Goal: Task Accomplishment & Management: Manage account settings

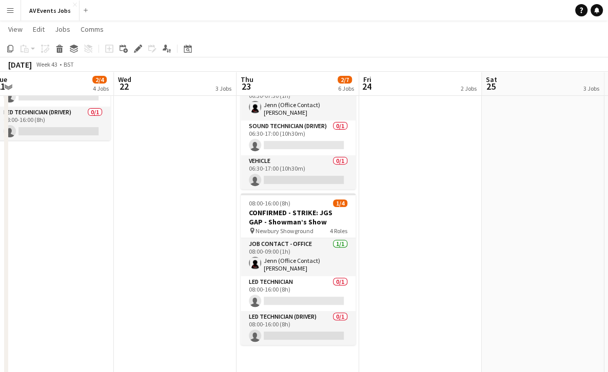
scroll to position [269, 0]
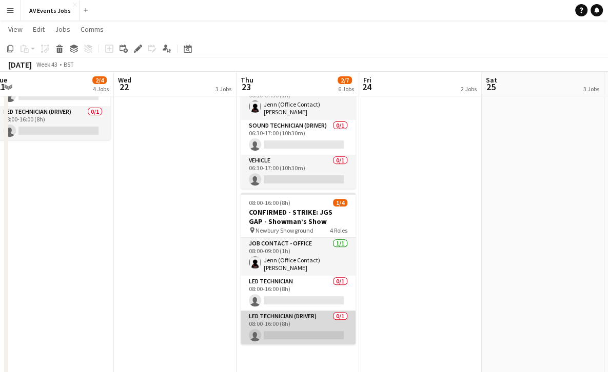
click at [308, 311] on app-card-role "LED Technician (Driver) 0/1 08:00-16:00 (8h) single-neutral-actions" at bounding box center [297, 328] width 115 height 35
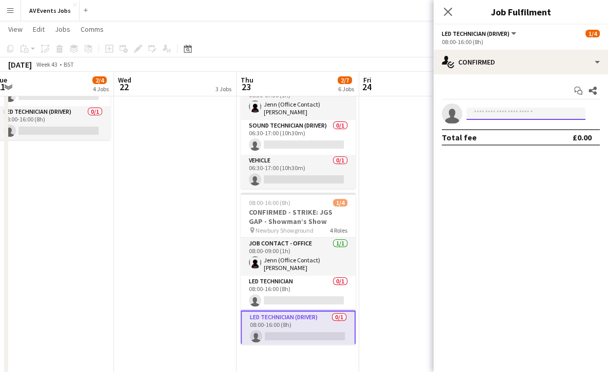
click at [512, 115] on input at bounding box center [525, 114] width 119 height 12
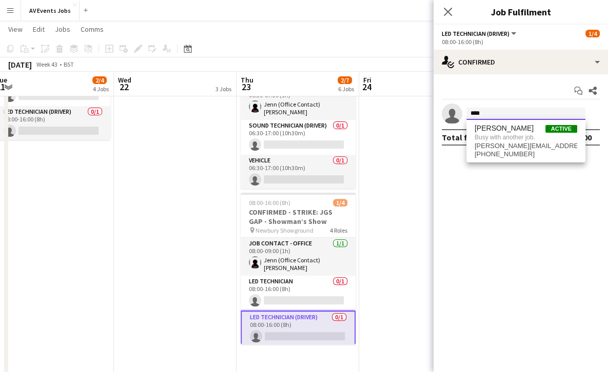
type input "****"
click at [467, 227] on mat-expansion-panel "check Confirmed Start chat Share single-neutral-actions **** Total fee £0.00" at bounding box center [520, 223] width 174 height 298
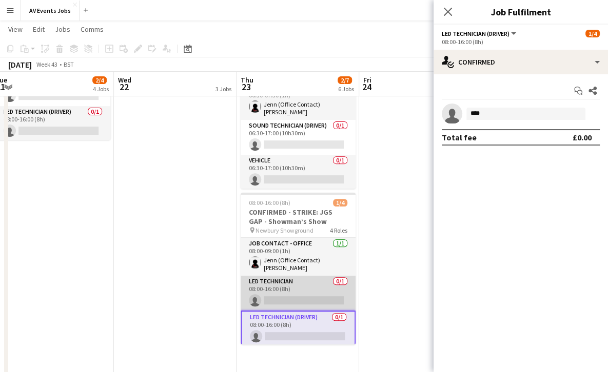
click at [304, 281] on app-card-role "LED Technician 0/1 08:00-16:00 (8h) single-neutral-actions" at bounding box center [297, 293] width 115 height 35
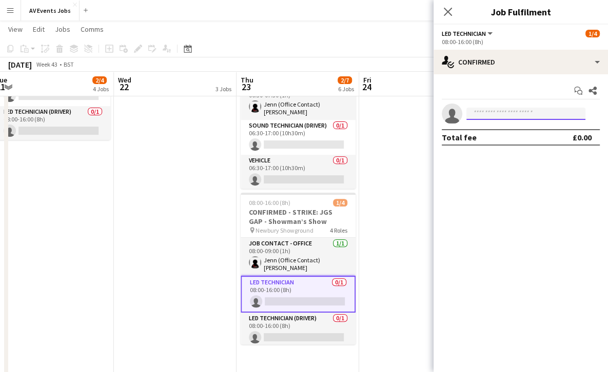
click at [511, 110] on input at bounding box center [525, 114] width 119 height 12
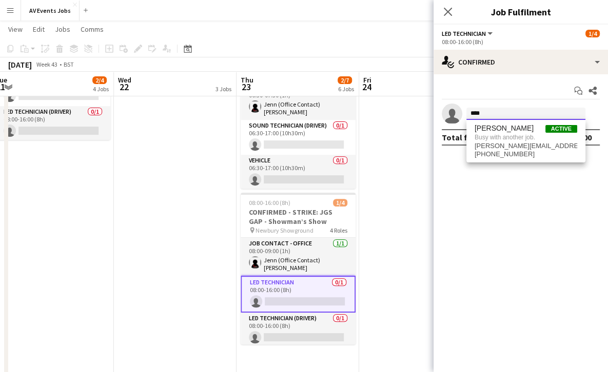
type input "****"
click at [469, 209] on mat-expansion-panel "check Confirmed Start chat Share single-neutral-actions **** Total fee £0.00" at bounding box center [520, 223] width 174 height 298
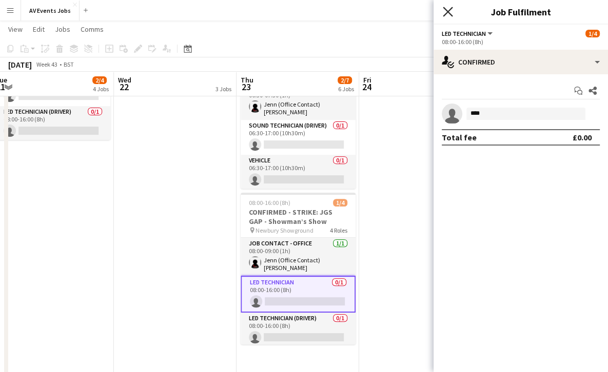
click at [447, 12] on icon at bounding box center [448, 12] width 10 height 10
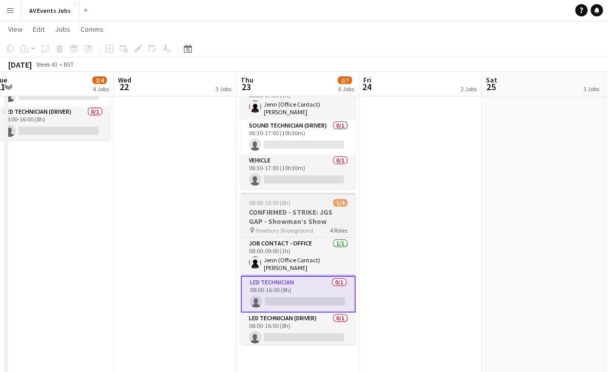
click at [297, 193] on app-job-card "08:00-16:00 (8h) 1/4 CONFIRMED - STRIKE: JGS GAP - Showman’s Show pin Newbury S…" at bounding box center [297, 269] width 115 height 152
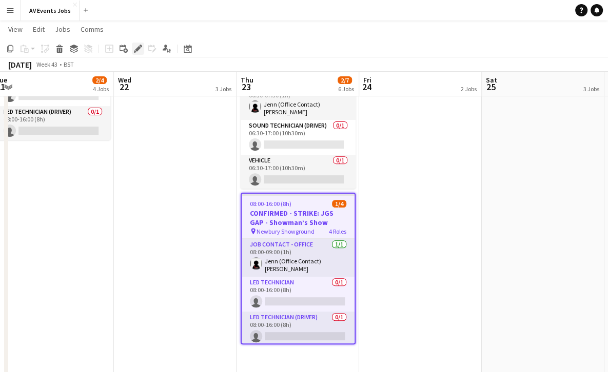
click at [137, 46] on icon "Edit" at bounding box center [138, 49] width 8 height 8
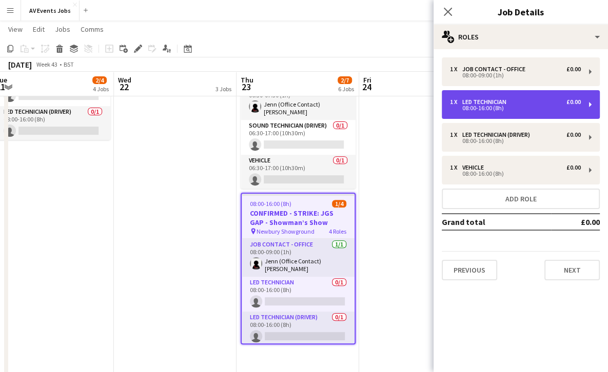
click at [496, 106] on div "08:00-16:00 (8h)" at bounding box center [515, 108] width 131 height 5
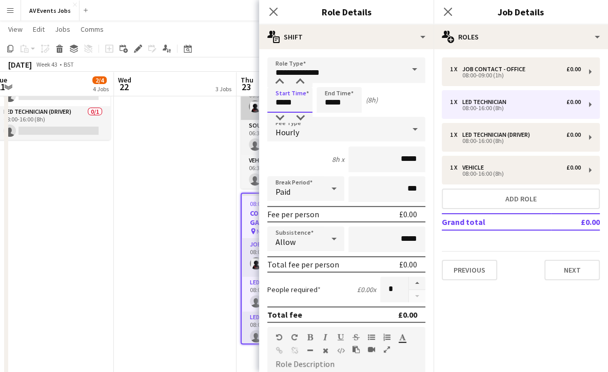
drag, startPoint x: 295, startPoint y: 104, endPoint x: 240, endPoint y: 104, distance: 55.4
click at [240, 104] on body "Menu Boards Boards Boards All jobs Status Workforce Workforce My Workforce Recr…" at bounding box center [304, 96] width 608 height 731
type input "*****"
click at [344, 103] on input "*****" at bounding box center [338, 100] width 45 height 26
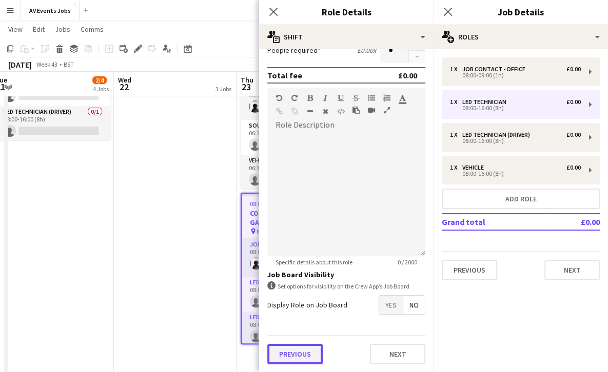
click at [290, 352] on button "Previous" at bounding box center [294, 354] width 55 height 21
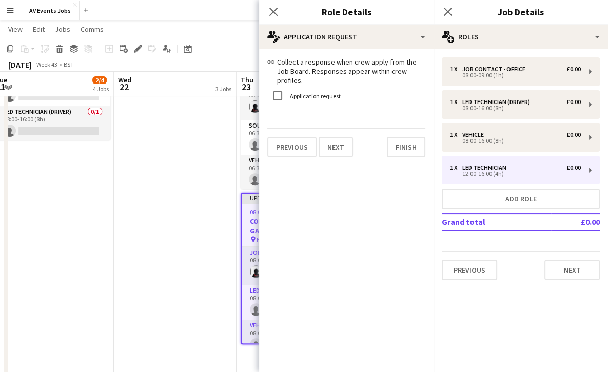
scroll to position [0, 0]
click at [391, 153] on div "link Collect a response when crew apply from the Job Board. Responses appear wi…" at bounding box center [346, 107] width 174 height 116
click at [407, 137] on button "Finish" at bounding box center [406, 147] width 38 height 21
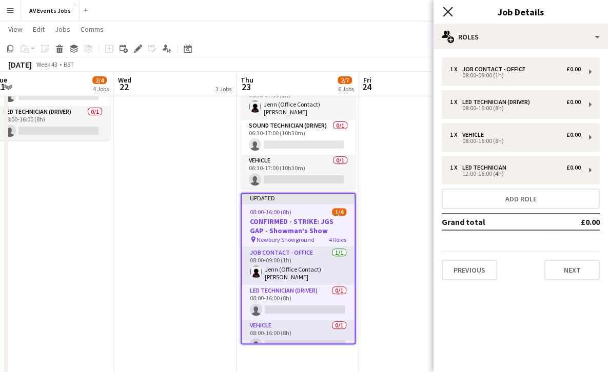
click at [449, 10] on icon at bounding box center [448, 12] width 10 height 10
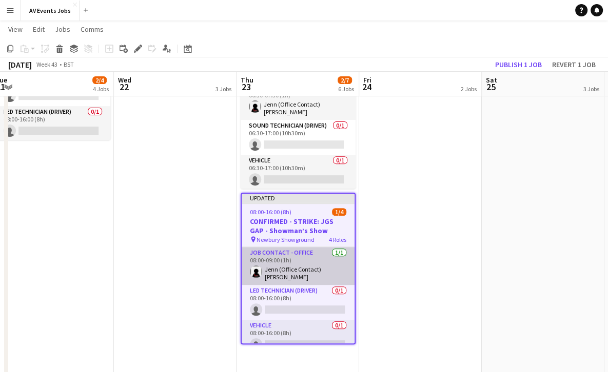
scroll to position [46, 0]
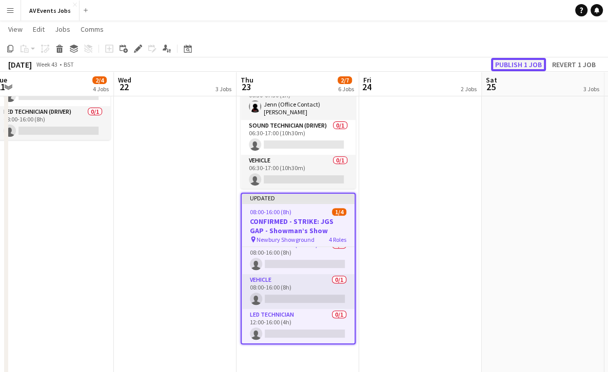
click at [516, 60] on button "Publish 1 job" at bounding box center [518, 64] width 55 height 13
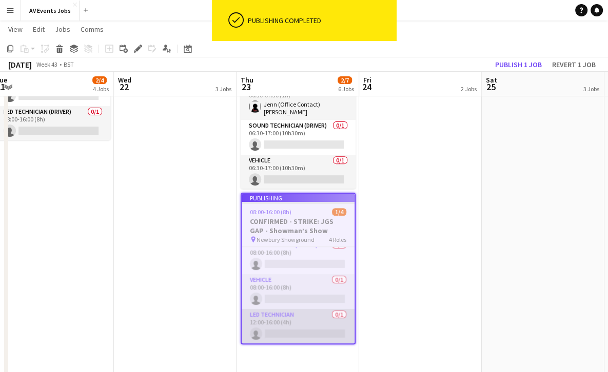
scroll to position [37, 0]
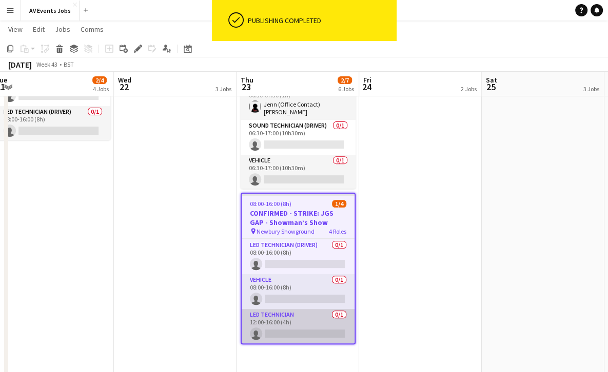
click at [293, 309] on app-card-role "LED Technician 0/1 12:00-16:00 (4h) single-neutral-actions" at bounding box center [298, 326] width 113 height 35
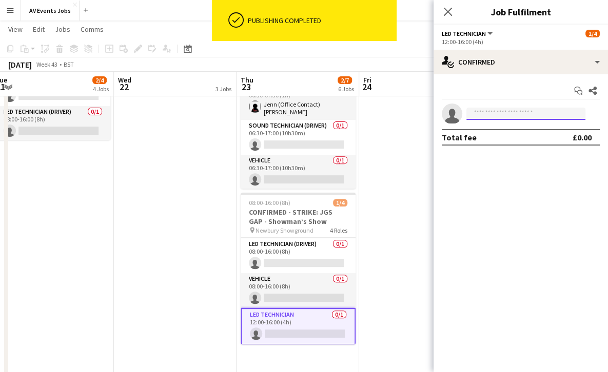
click at [497, 114] on input at bounding box center [525, 114] width 119 height 12
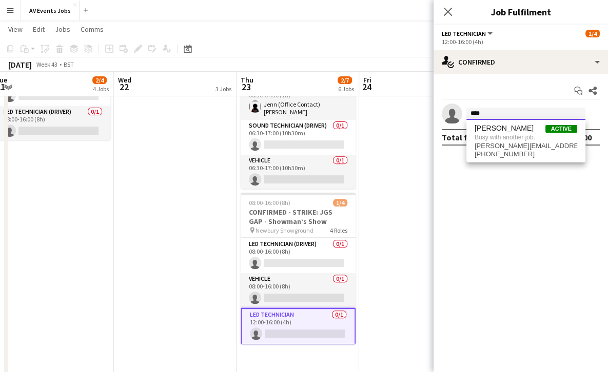
type input "****"
click at [200, 215] on app-date-cell "DELIVERY: LO???? - Wise/Yes LED Wall GABBY NOT AVAILABLE [PERSON_NAME] NOT AVAI…" at bounding box center [175, 154] width 123 height 616
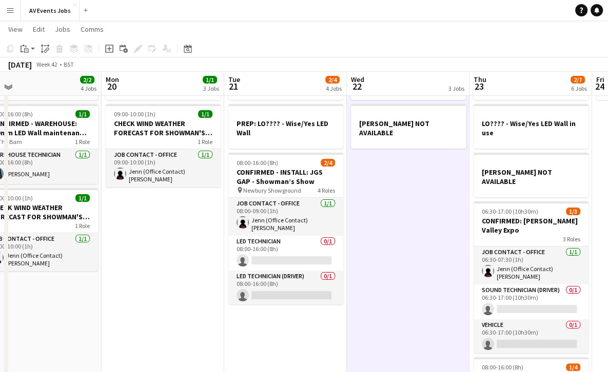
scroll to position [104, 0]
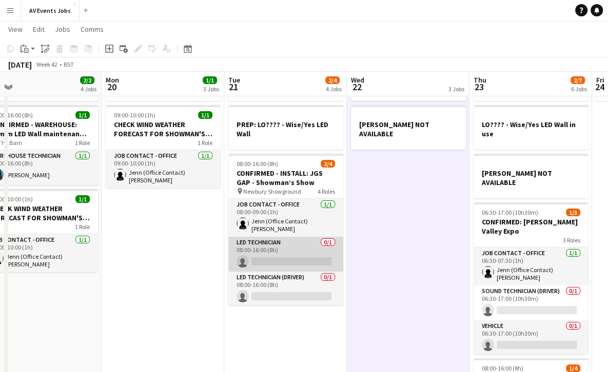
click at [266, 251] on app-card-role "LED Technician 0/1 08:00-16:00 (8h) single-neutral-actions" at bounding box center [285, 254] width 115 height 35
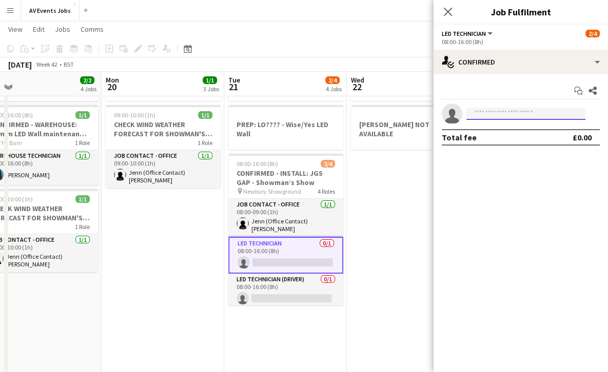
click at [475, 112] on input at bounding box center [525, 114] width 119 height 12
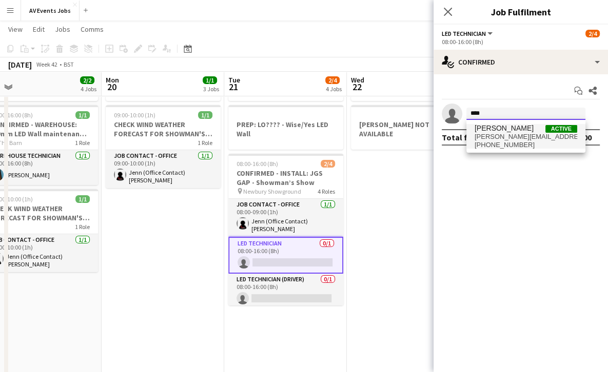
type input "****"
click at [491, 133] on span "[PERSON_NAME][EMAIL_ADDRESS][DOMAIN_NAME]" at bounding box center [525, 137] width 103 height 8
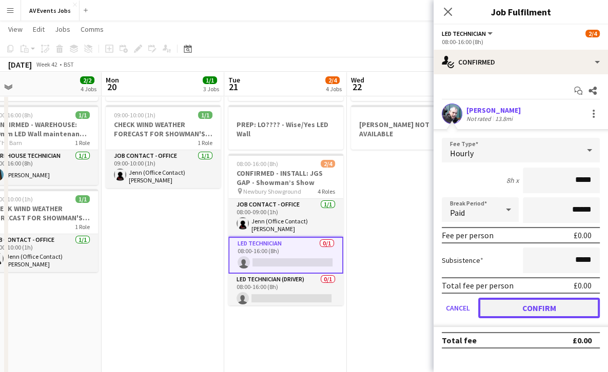
click at [515, 313] on button "Confirm" at bounding box center [539, 308] width 122 height 21
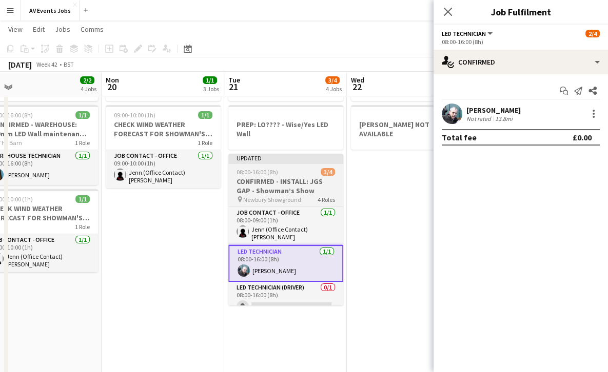
click at [305, 178] on h3 "CONFIRMED - INSTALL: JGS GAP - Showman’s Show" at bounding box center [285, 186] width 115 height 18
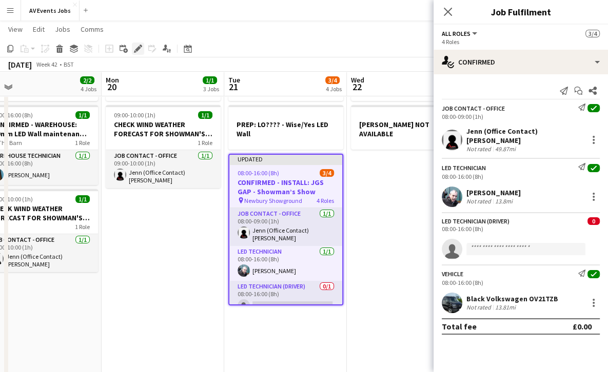
click at [137, 49] on icon at bounding box center [138, 49] width 6 height 6
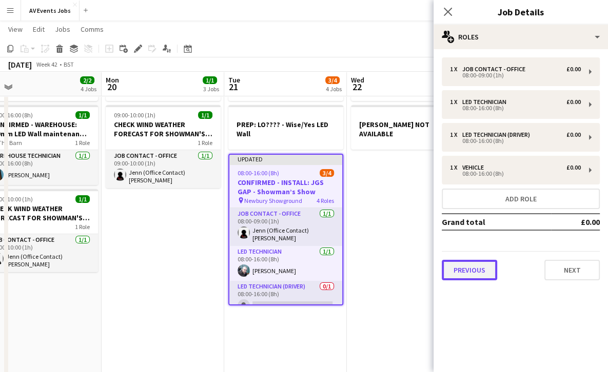
click at [477, 270] on button "Previous" at bounding box center [468, 270] width 55 height 21
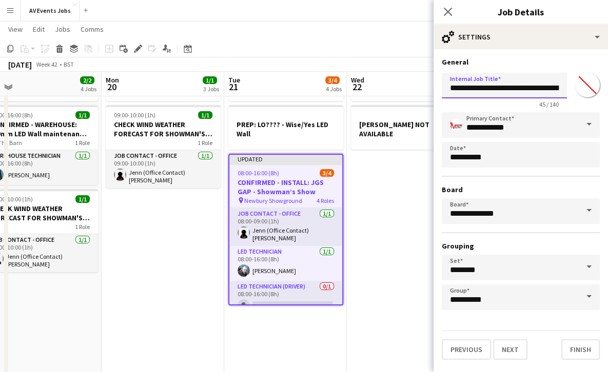
click at [491, 89] on input "**********" at bounding box center [503, 86] width 125 height 26
click at [542, 86] on input "**********" at bounding box center [503, 86] width 125 height 26
type input "**********"
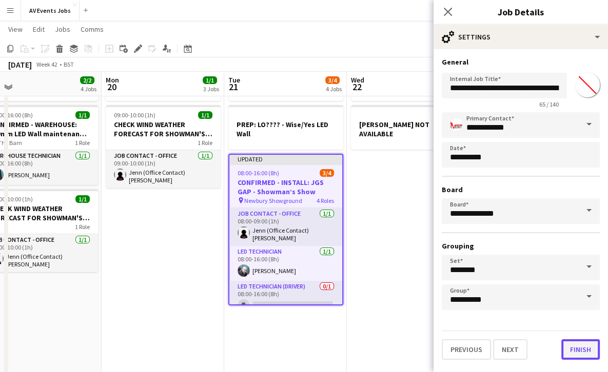
click at [583, 345] on button "Finish" at bounding box center [580, 349] width 38 height 21
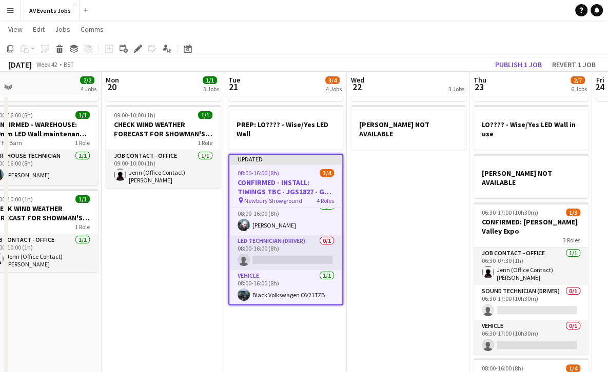
scroll to position [46, 0]
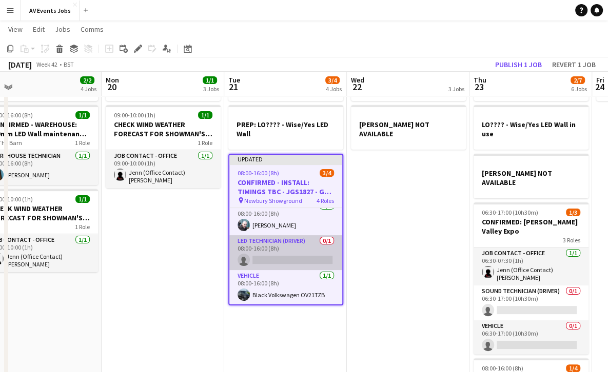
click at [297, 250] on app-card-role "LED Technician (Driver) 0/1 08:00-16:00 (8h) single-neutral-actions" at bounding box center [285, 252] width 113 height 35
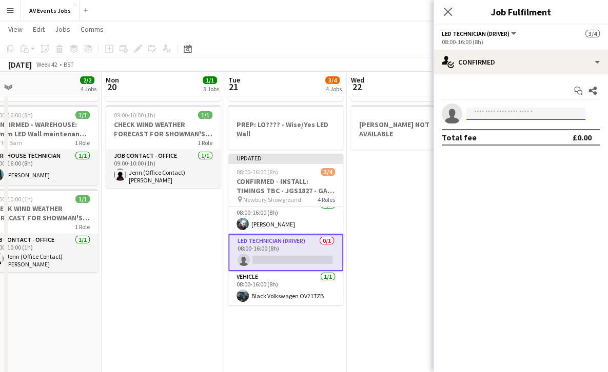
click at [494, 112] on input at bounding box center [525, 114] width 119 height 12
type input "*"
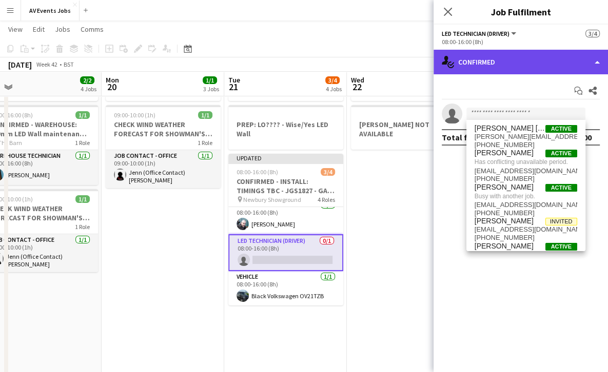
click at [497, 67] on div "single-neutral-actions-check-2 Confirmed" at bounding box center [520, 62] width 174 height 25
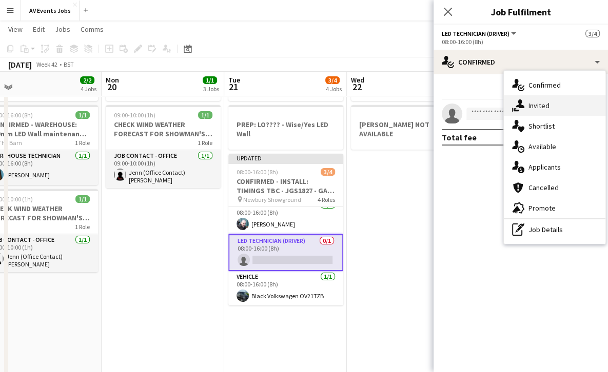
click at [536, 109] on span "Invited" at bounding box center [538, 105] width 21 height 9
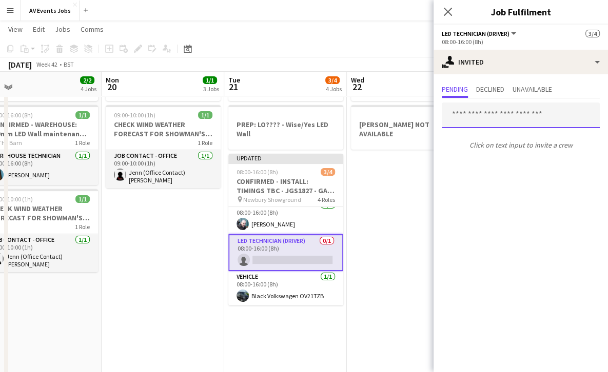
click at [507, 119] on input "text" at bounding box center [520, 116] width 158 height 26
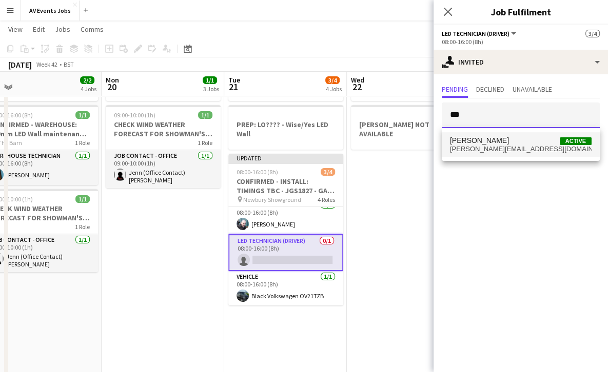
type input "***"
click at [517, 149] on span "[PERSON_NAME][EMAIL_ADDRESS][DOMAIN_NAME]" at bounding box center [521, 149] width 142 height 8
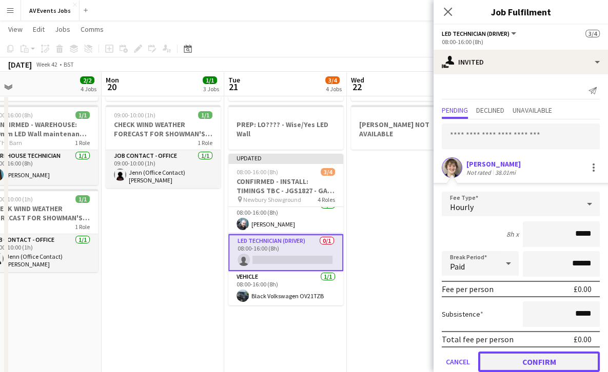
click at [532, 363] on button "Confirm" at bounding box center [539, 362] width 122 height 21
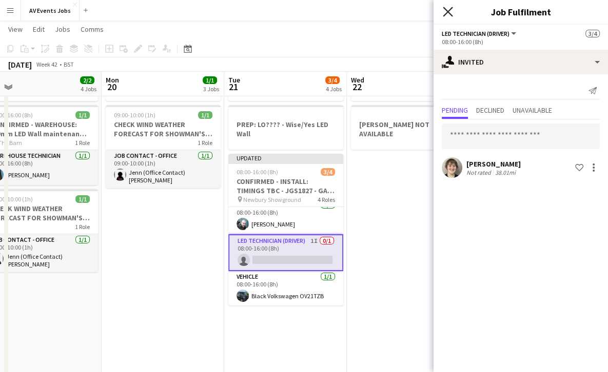
click at [448, 10] on icon at bounding box center [448, 12] width 10 height 10
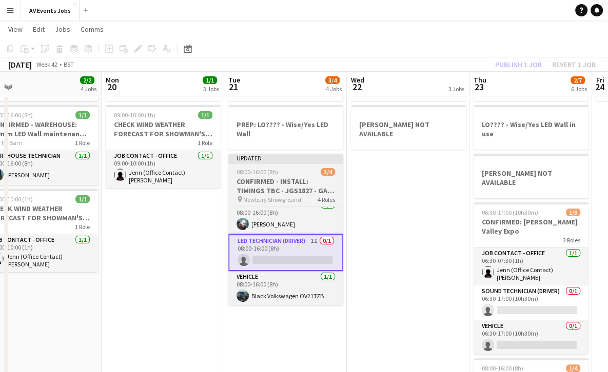
click at [295, 182] on h3 "CONFIRMED - INSTALL: TIMINGS TBC - JGS1827 - GAP - Showman’s Show" at bounding box center [285, 186] width 115 height 18
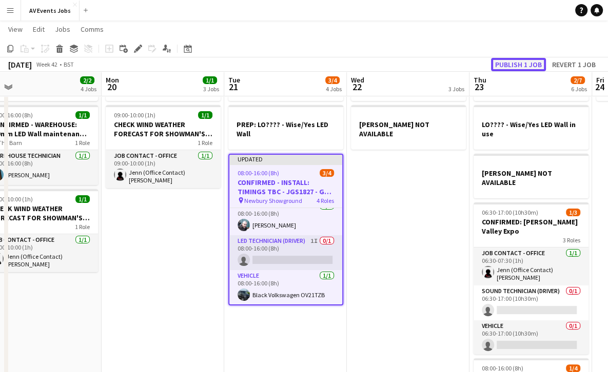
click at [514, 66] on button "Publish 1 job" at bounding box center [518, 64] width 55 height 13
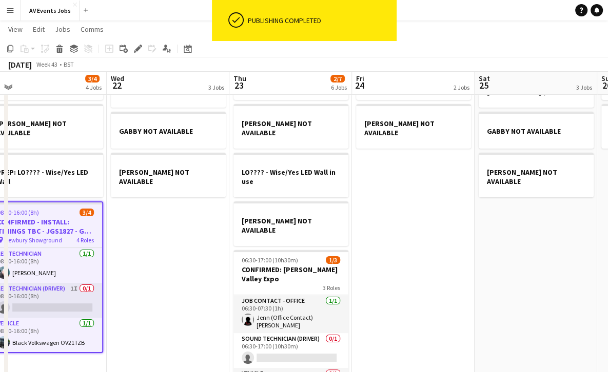
scroll to position [54, 0]
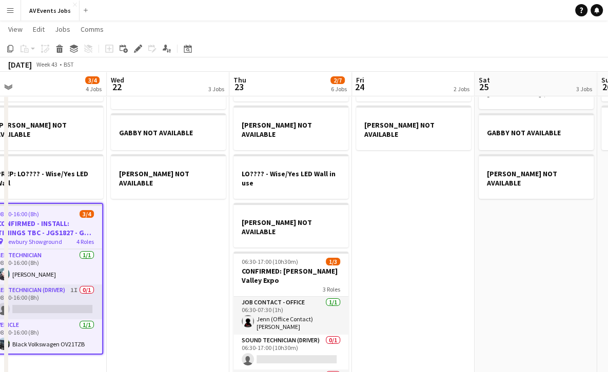
click at [349, 193] on app-date-cell "GABBY NOT AVAILABLE [PERSON_NAME] NOT AVAILABLE LO???? - Wise/Yes LED Wall in u…" at bounding box center [290, 369] width 123 height 616
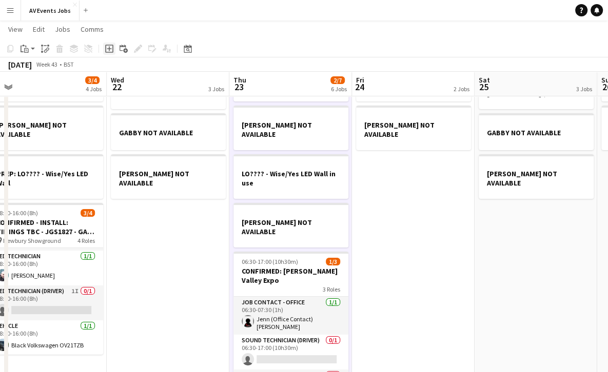
click at [109, 43] on div "Add job" at bounding box center [109, 49] width 12 height 12
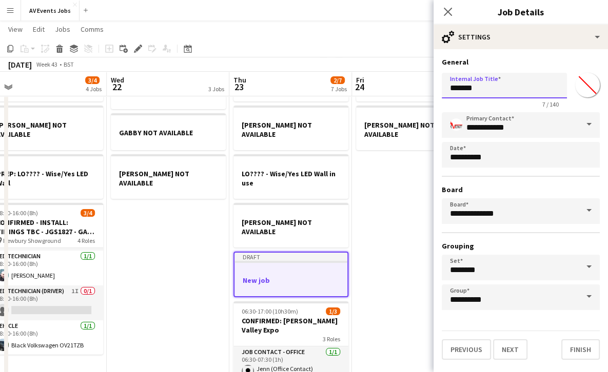
drag, startPoint x: 493, startPoint y: 89, endPoint x: 413, endPoint y: 85, distance: 79.6
click at [413, 85] on body "Menu Boards Boards Boards All jobs Status Workforce Workforce My Workforce Recr…" at bounding box center [304, 311] width 608 height 731
type input "**********"
click at [575, 349] on button "Finish" at bounding box center [580, 349] width 38 height 21
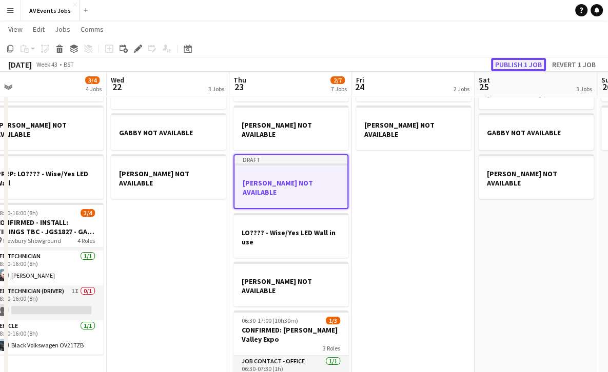
click at [502, 68] on button "Publish 1 job" at bounding box center [518, 64] width 55 height 13
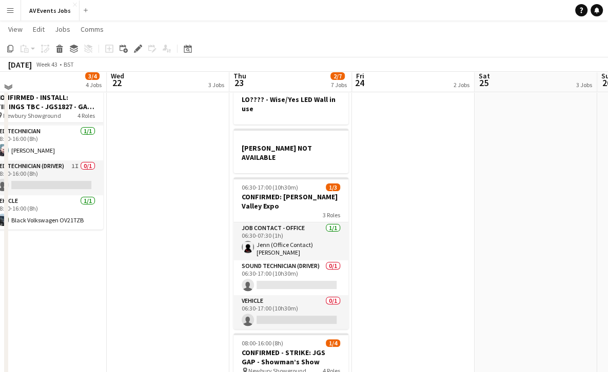
scroll to position [180, 0]
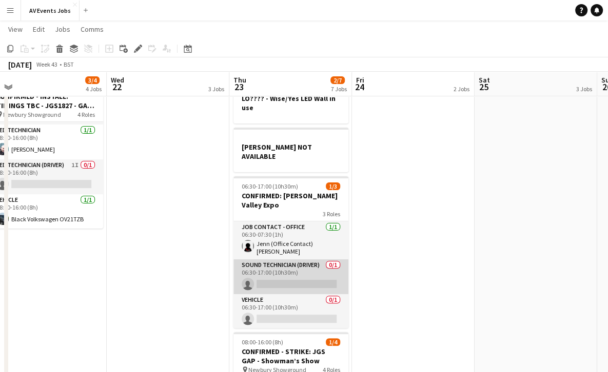
click at [311, 259] on app-card-role "Sound technician (Driver) 0/1 06:30-17:00 (10h30m) single-neutral-actions" at bounding box center [290, 276] width 115 height 35
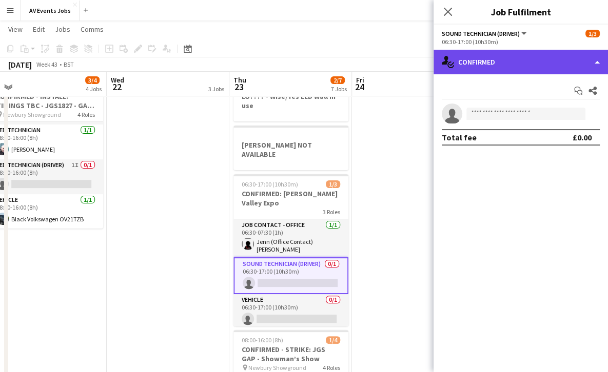
click at [486, 70] on div "single-neutral-actions-check-2 Confirmed" at bounding box center [520, 62] width 174 height 25
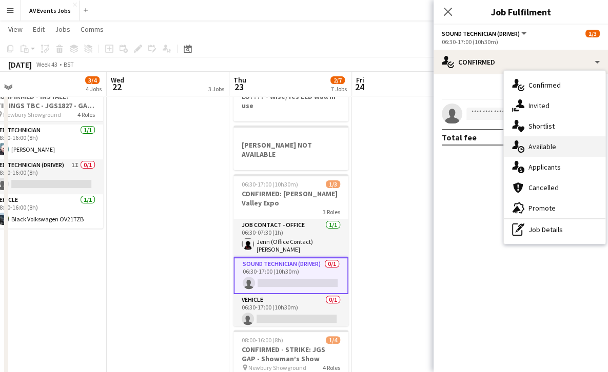
click at [530, 142] on span "Available" at bounding box center [542, 146] width 28 height 9
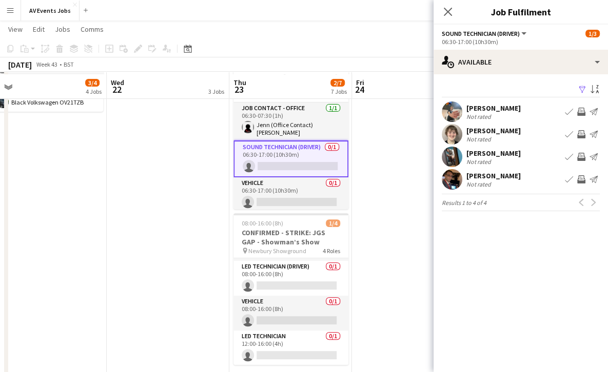
scroll to position [300, 0]
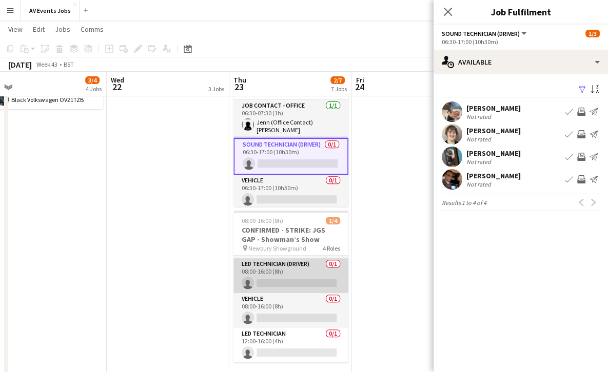
click at [284, 258] on app-card-role "LED Technician (Driver) 0/1 08:00-16:00 (8h) single-neutral-actions" at bounding box center [290, 275] width 115 height 35
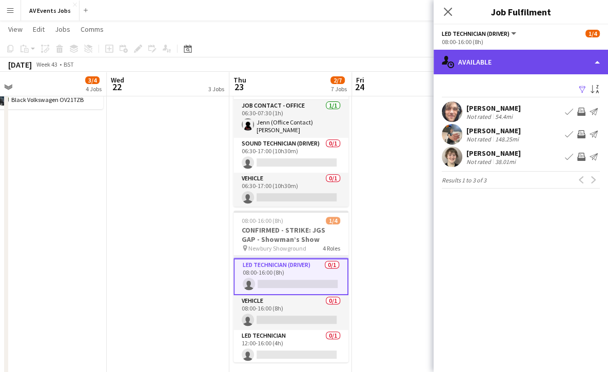
click at [469, 67] on div "single-neutral-actions-upload Available" at bounding box center [520, 62] width 174 height 25
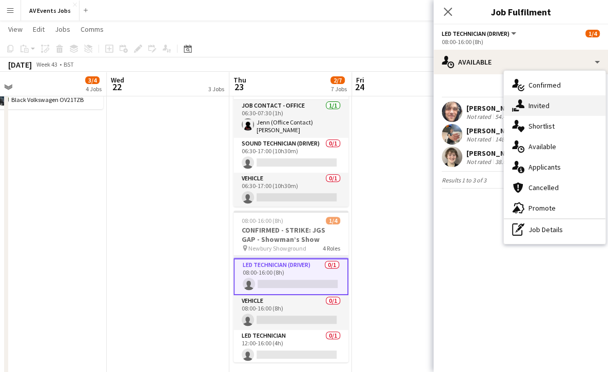
click at [515, 109] on icon at bounding box center [516, 109] width 6 height 3
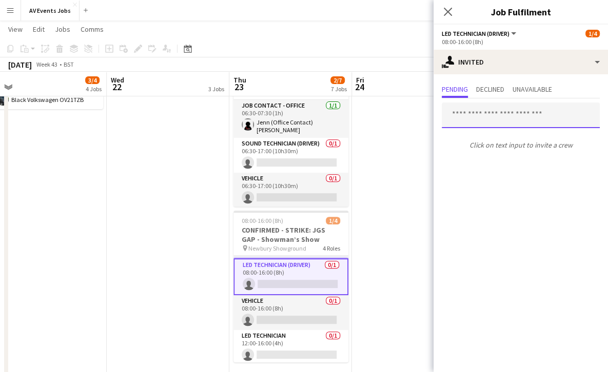
click at [481, 114] on input "text" at bounding box center [520, 116] width 158 height 26
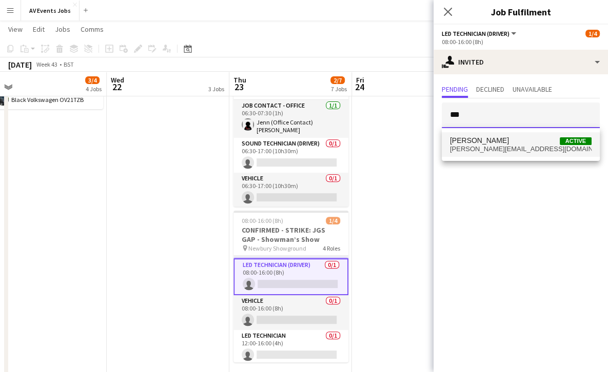
type input "***"
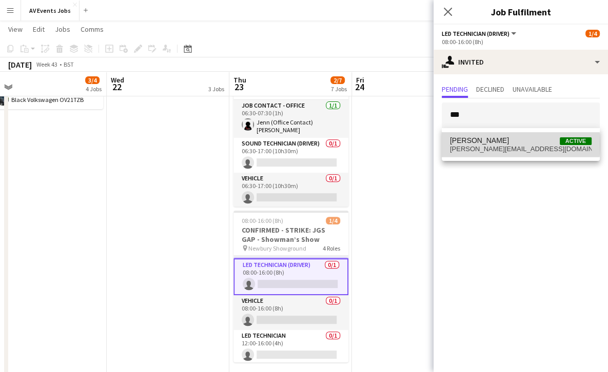
click at [489, 145] on span "[PERSON_NAME] Active" at bounding box center [521, 140] width 142 height 9
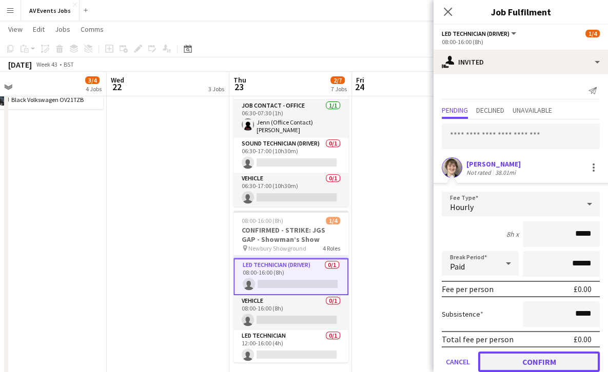
click at [526, 367] on button "Confirm" at bounding box center [539, 362] width 122 height 21
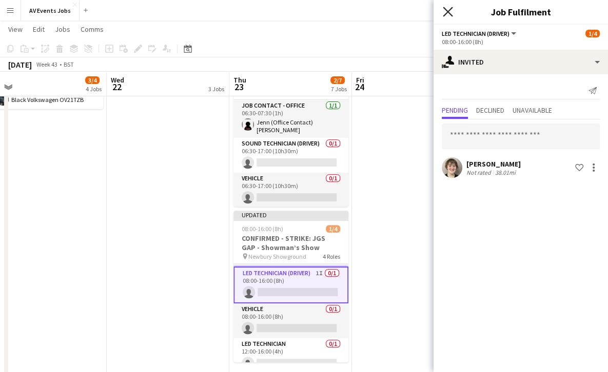
click at [445, 9] on icon at bounding box center [448, 12] width 10 height 10
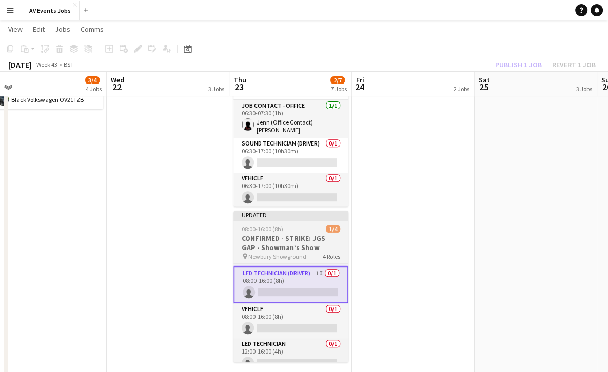
click at [304, 211] on div "Updated" at bounding box center [290, 215] width 115 height 8
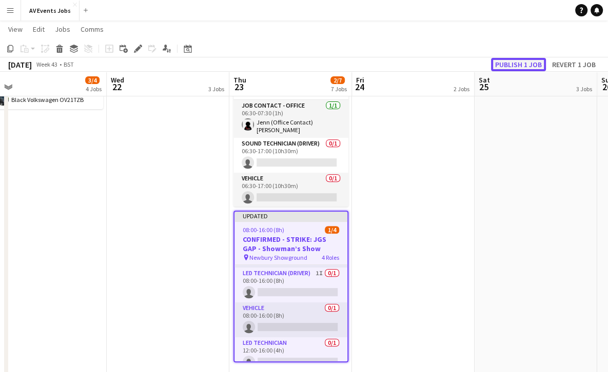
click at [523, 61] on button "Publish 1 job" at bounding box center [518, 64] width 55 height 13
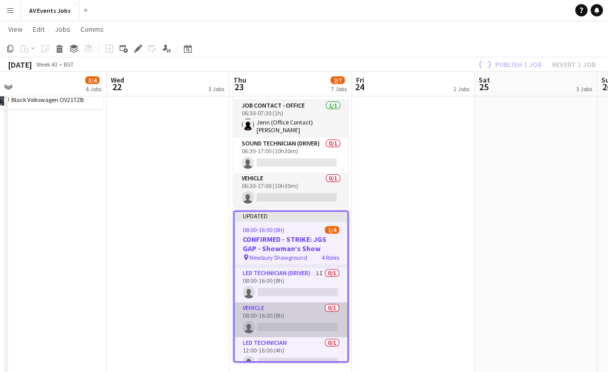
click at [301, 303] on app-card-role "Vehicle 0/1 08:00-16:00 (8h) single-neutral-actions" at bounding box center [290, 320] width 113 height 35
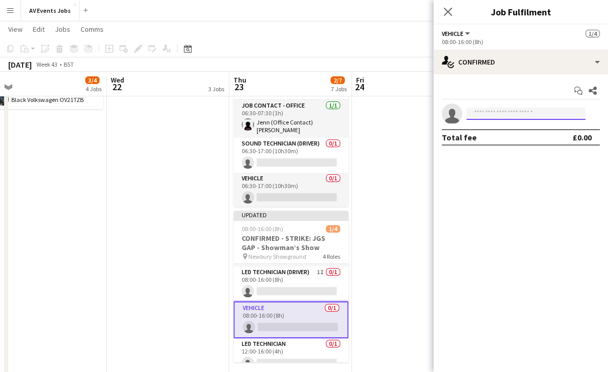
click at [516, 112] on input at bounding box center [525, 114] width 119 height 12
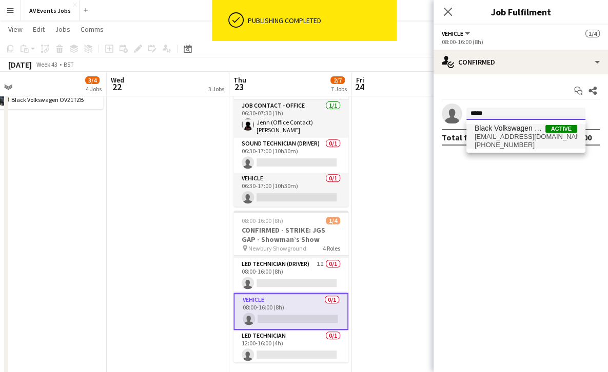
type input "*****"
click at [507, 133] on span "[EMAIL_ADDRESS][DOMAIN_NAME]" at bounding box center [525, 137] width 103 height 8
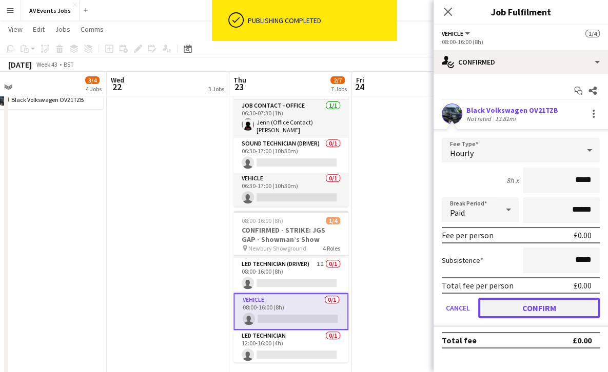
click at [519, 314] on button "Confirm" at bounding box center [539, 308] width 122 height 21
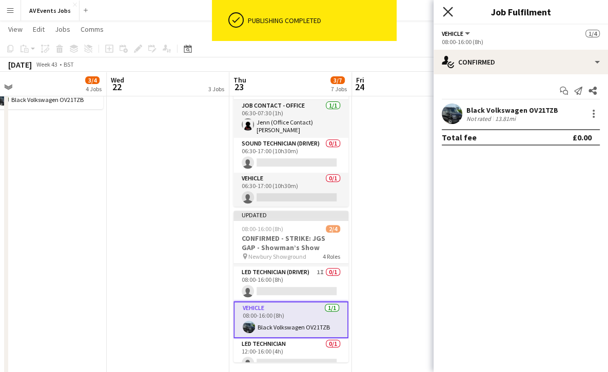
click at [447, 12] on icon at bounding box center [448, 12] width 10 height 10
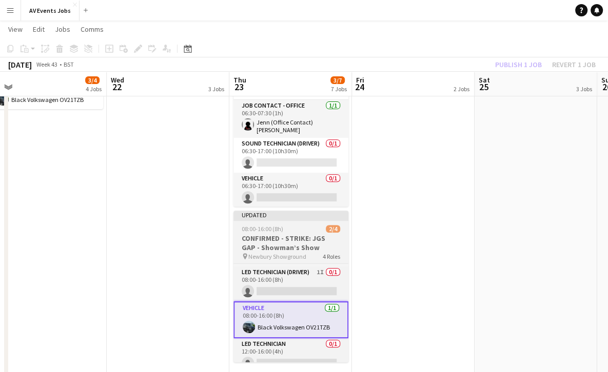
click at [261, 225] on span "08:00-16:00 (8h)" at bounding box center [263, 229] width 42 height 8
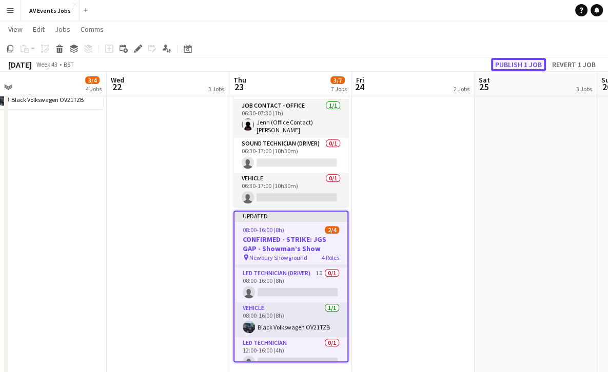
click at [507, 66] on button "Publish 1 job" at bounding box center [518, 64] width 55 height 13
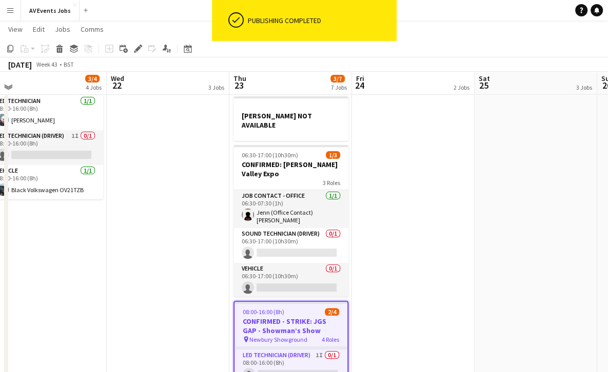
scroll to position [206, 0]
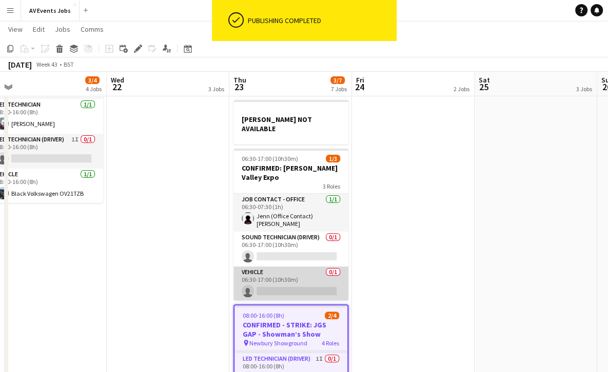
click at [301, 267] on app-card-role "Vehicle 0/1 06:30-17:00 (10h30m) single-neutral-actions" at bounding box center [290, 284] width 115 height 35
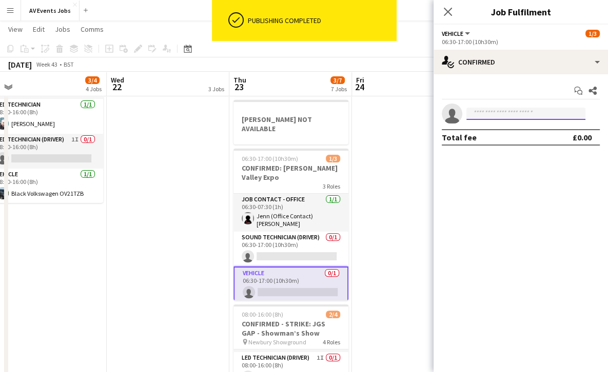
click at [501, 111] on input at bounding box center [525, 114] width 119 height 12
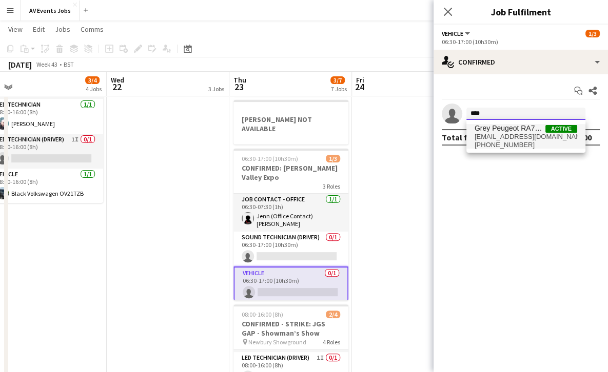
type input "****"
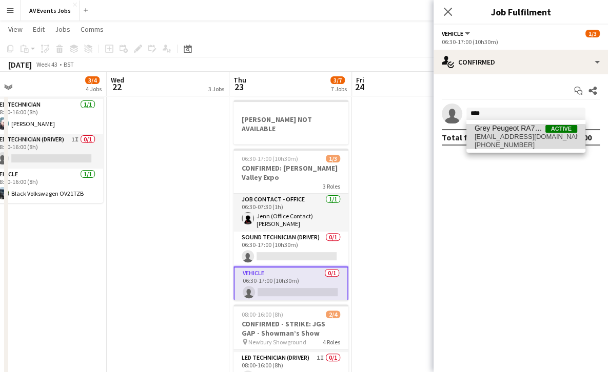
click at [504, 137] on span "[EMAIL_ADDRESS][DOMAIN_NAME]" at bounding box center [525, 137] width 103 height 8
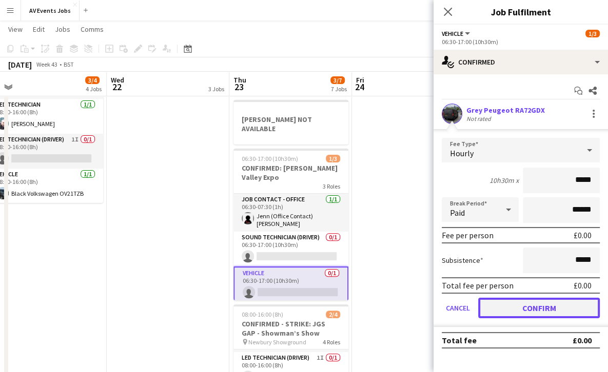
click at [549, 306] on button "Confirm" at bounding box center [539, 308] width 122 height 21
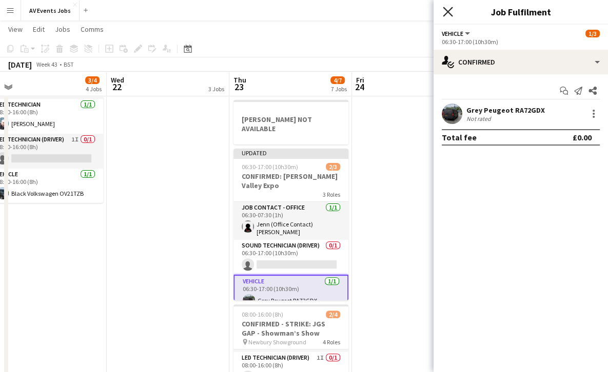
click at [448, 10] on icon "Close pop-in" at bounding box center [448, 12] width 10 height 10
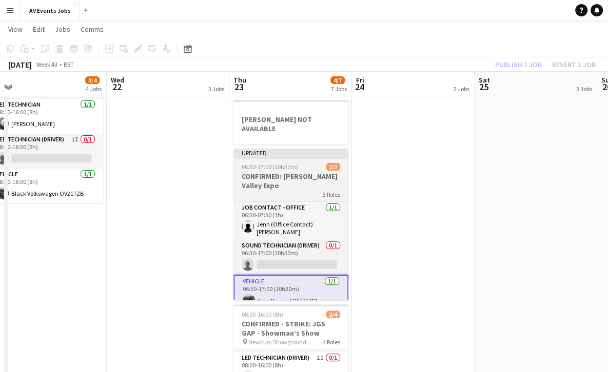
click at [307, 172] on h3 "CONFIRMED: [PERSON_NAME] Valley Expo" at bounding box center [290, 181] width 115 height 18
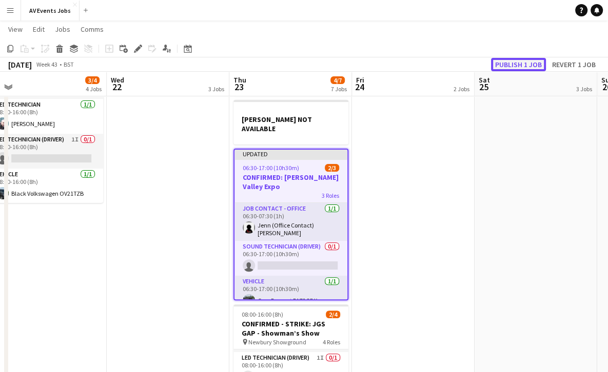
click at [525, 61] on button "Publish 1 job" at bounding box center [518, 64] width 55 height 13
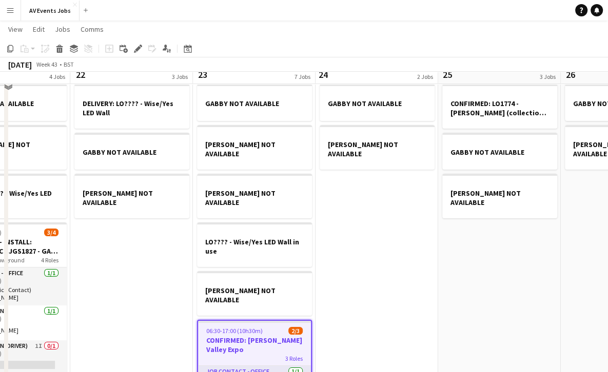
scroll to position [0, 0]
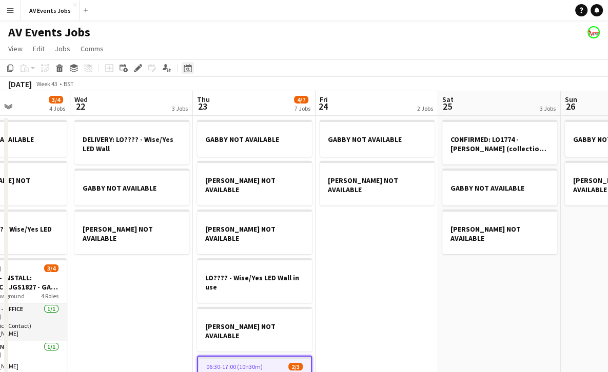
click at [187, 70] on icon "Date picker" at bounding box center [188, 68] width 8 height 8
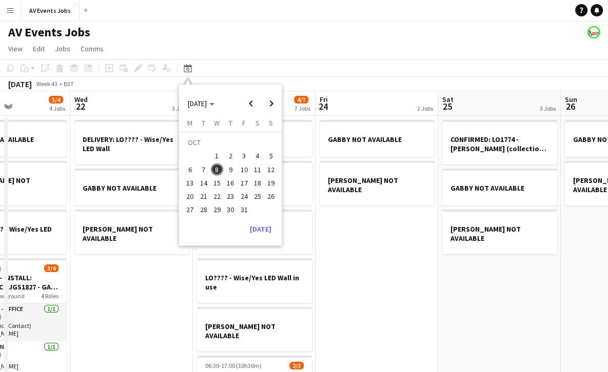
click at [190, 181] on span "13" at bounding box center [190, 183] width 12 height 12
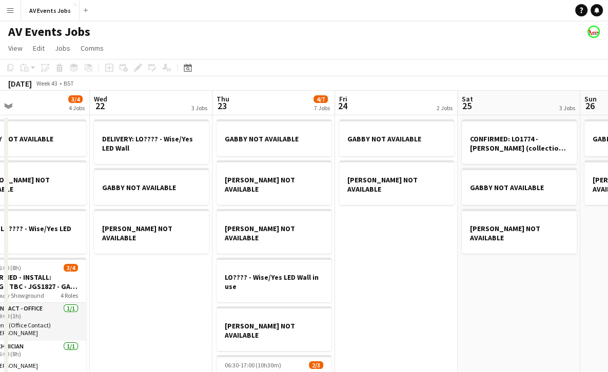
scroll to position [0, 406]
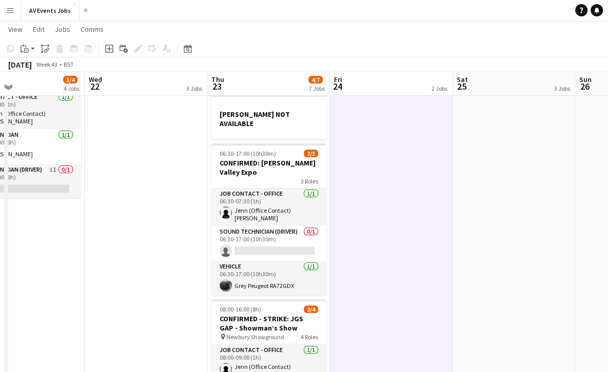
scroll to position [211, 0]
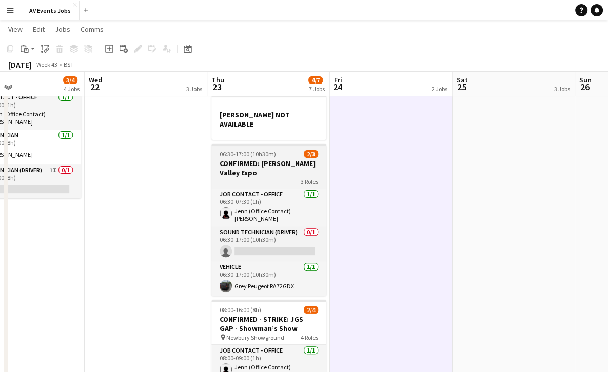
click at [285, 159] on h3 "CONFIRMED: [PERSON_NAME] Valley Expo" at bounding box center [268, 168] width 115 height 18
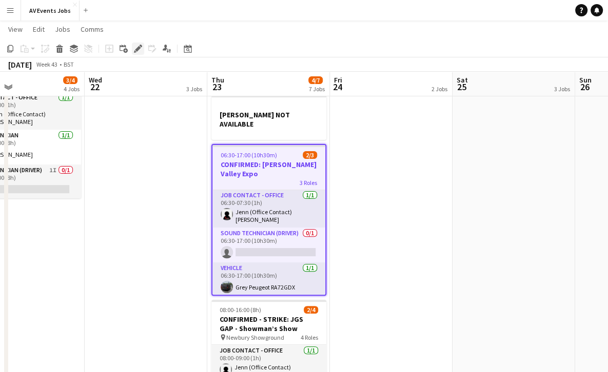
click at [136, 50] on icon at bounding box center [138, 49] width 6 height 6
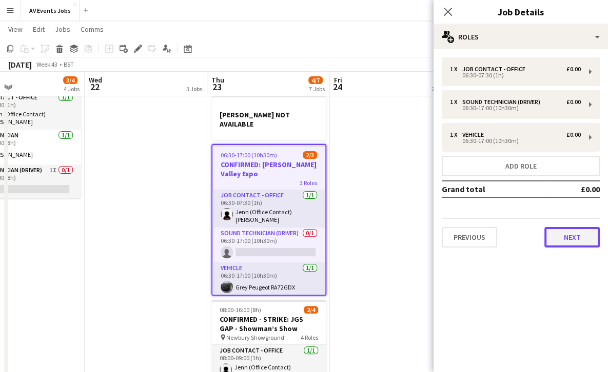
click at [559, 239] on button "Next" at bounding box center [571, 237] width 55 height 21
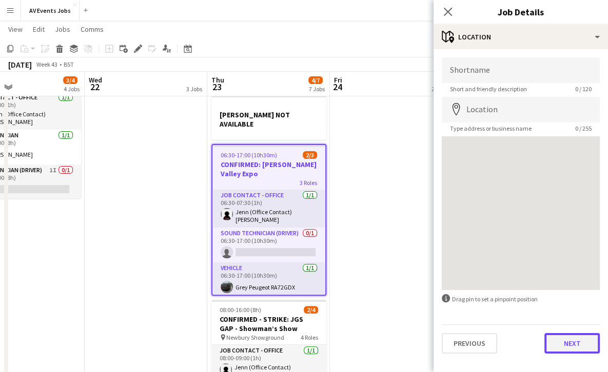
click at [576, 341] on button "Next" at bounding box center [571, 343] width 55 height 21
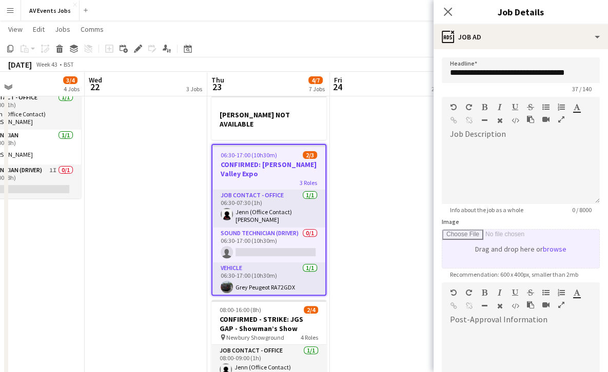
click at [487, 242] on input "Image" at bounding box center [520, 249] width 157 height 38
type input "**********"
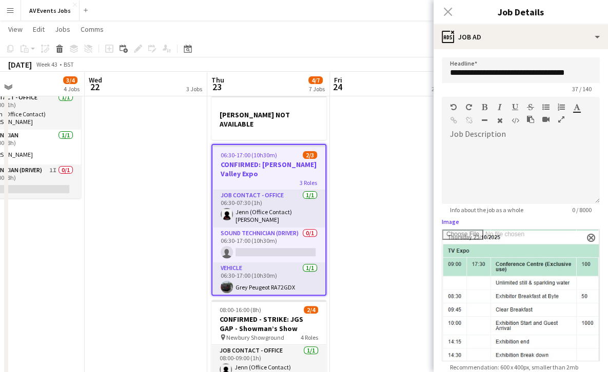
scroll to position [220, 0]
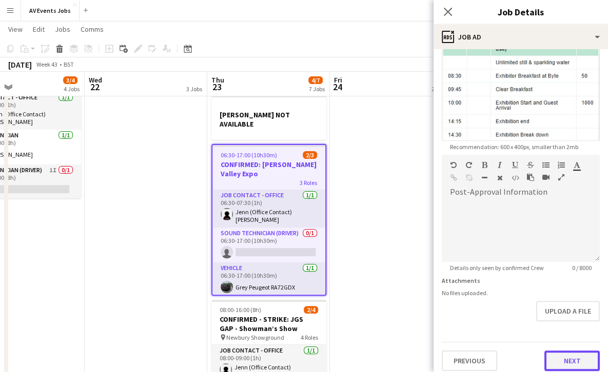
click at [580, 357] on button "Next" at bounding box center [571, 361] width 55 height 21
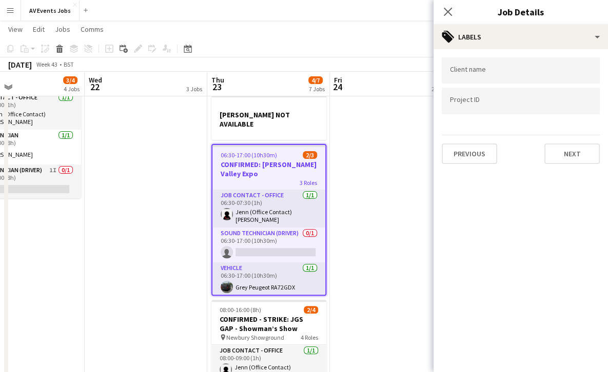
scroll to position [0, 0]
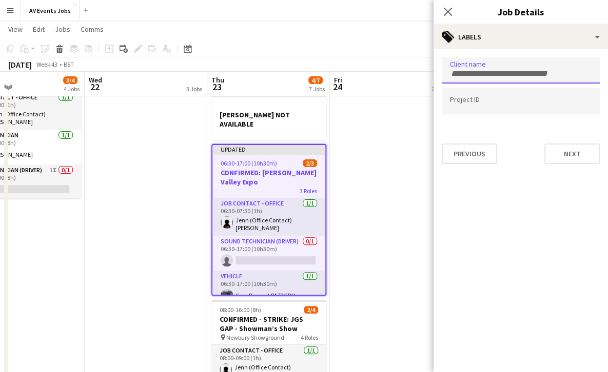
click at [542, 73] on input "Type to search client labels..." at bounding box center [521, 73] width 142 height 9
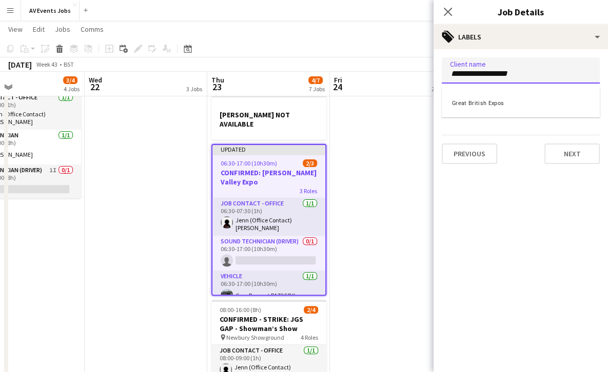
type input "**********"
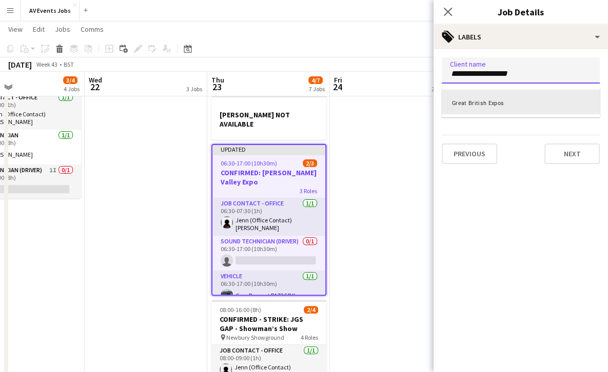
click at [513, 103] on div "Great British Expos" at bounding box center [520, 102] width 158 height 25
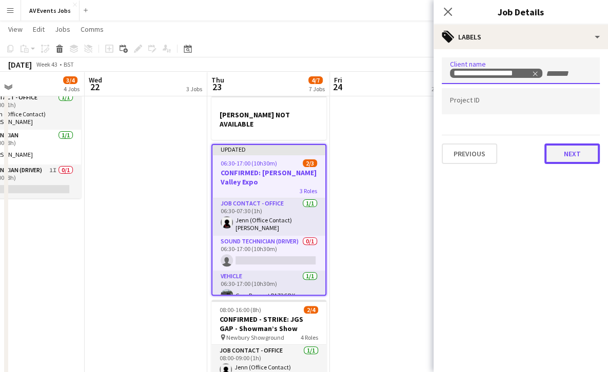
click at [571, 152] on button "Next" at bounding box center [571, 154] width 55 height 21
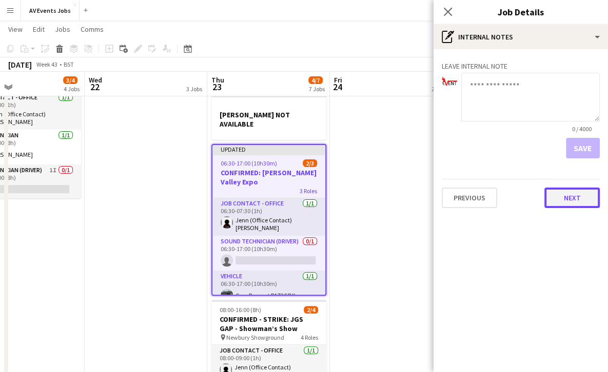
click at [572, 204] on button "Next" at bounding box center [571, 198] width 55 height 21
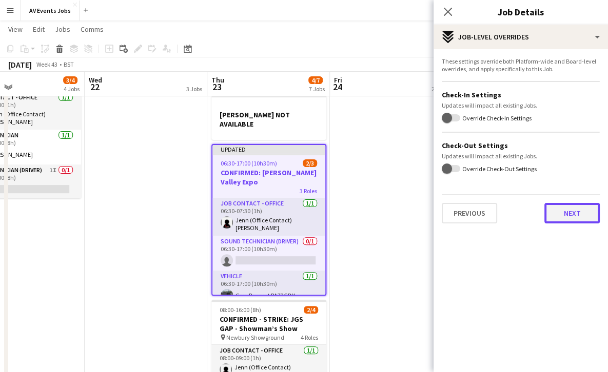
click at [568, 218] on button "Next" at bounding box center [571, 213] width 55 height 21
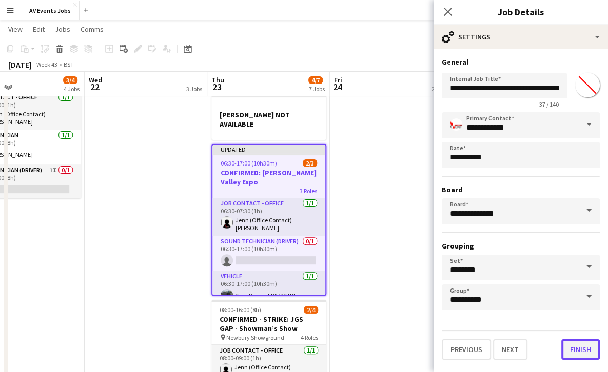
click at [579, 351] on button "Finish" at bounding box center [580, 349] width 38 height 21
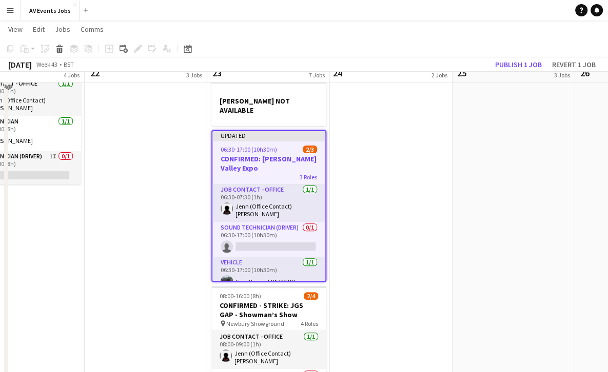
scroll to position [226, 0]
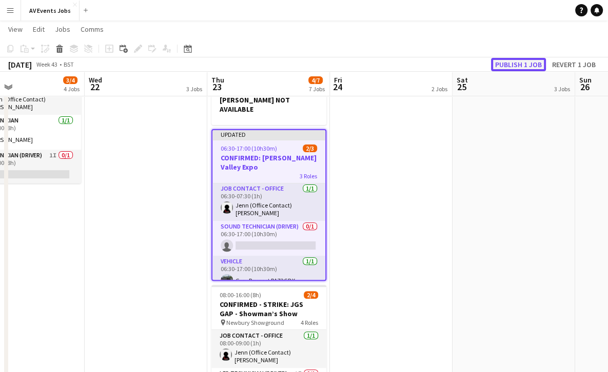
click at [511, 63] on button "Publish 1 job" at bounding box center [518, 64] width 55 height 13
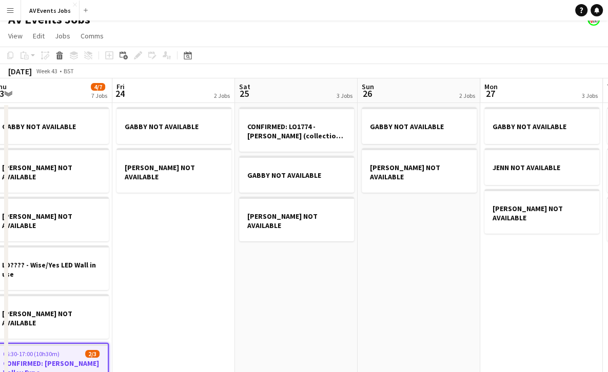
scroll to position [0, 396]
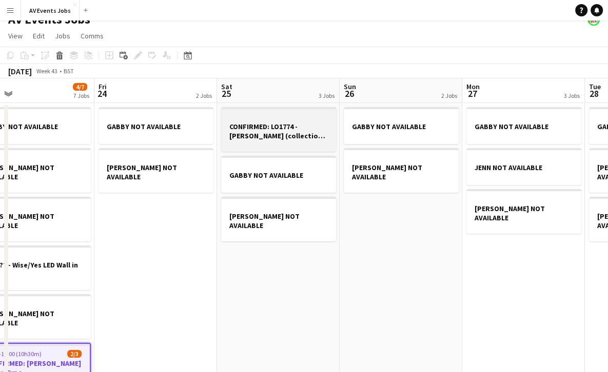
click at [305, 136] on h3 "CONFIRMED: LO1774 - [PERSON_NAME] (collection & return)" at bounding box center [278, 131] width 115 height 18
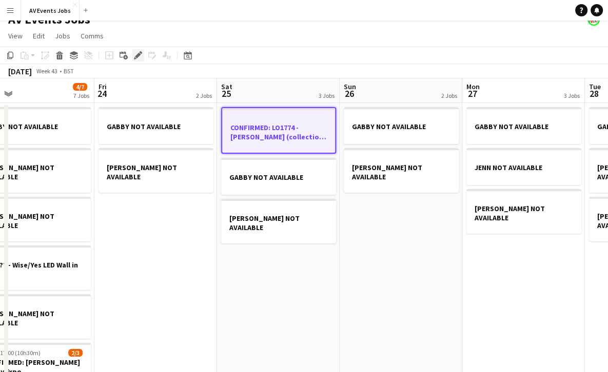
click at [136, 56] on icon at bounding box center [138, 56] width 6 height 6
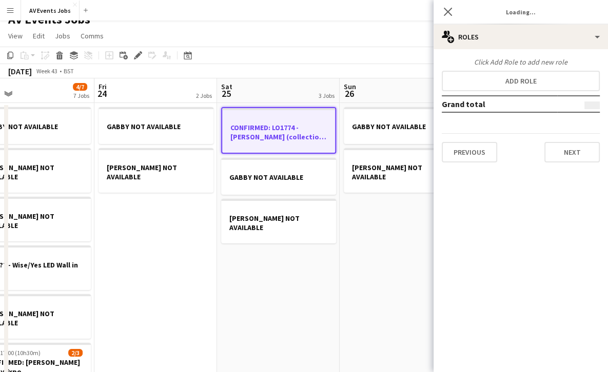
type input "*******"
click at [469, 152] on button "Previous" at bounding box center [468, 152] width 55 height 21
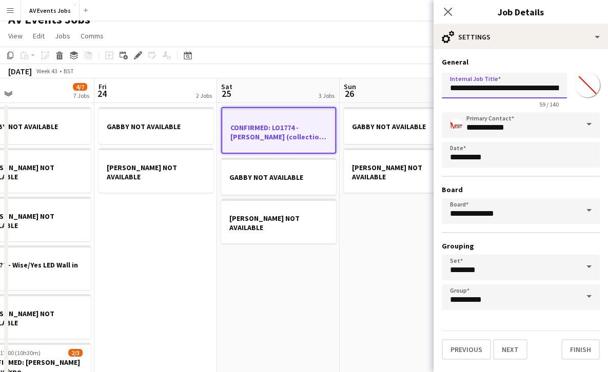
click at [495, 85] on input "**********" at bounding box center [503, 86] width 125 height 26
click at [449, 9] on icon "Close pop-in" at bounding box center [448, 12] width 10 height 10
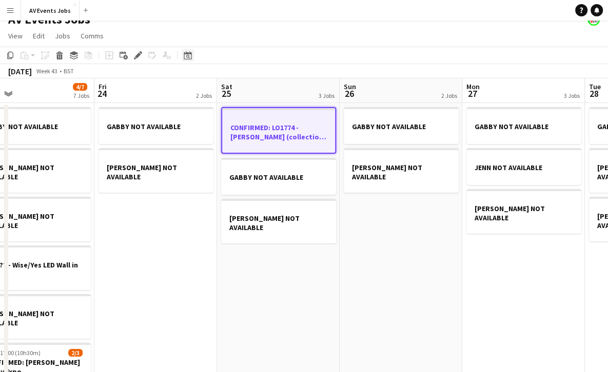
click at [186, 57] on icon "Date picker" at bounding box center [188, 55] width 8 height 8
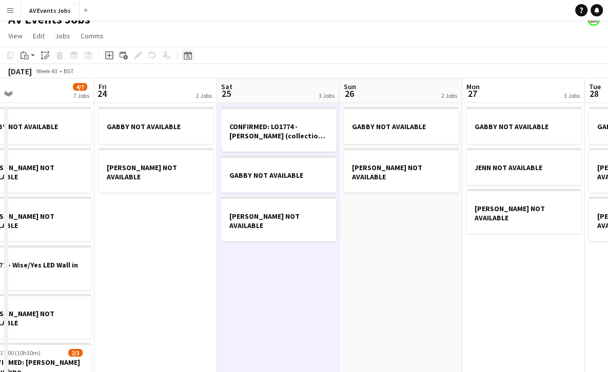
click at [189, 58] on icon at bounding box center [188, 57] width 4 height 4
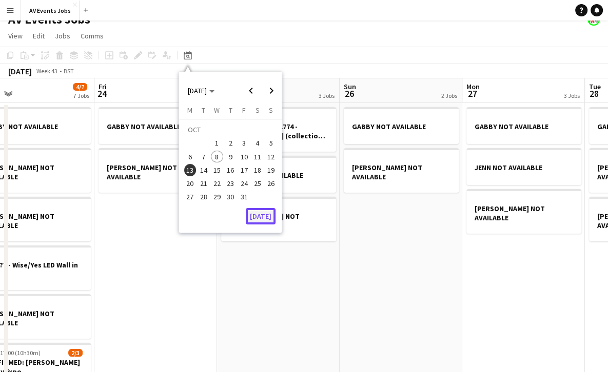
click at [258, 215] on button "[DATE]" at bounding box center [261, 216] width 30 height 16
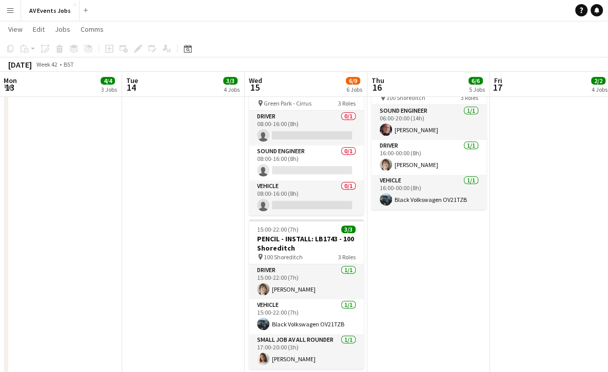
scroll to position [347, 0]
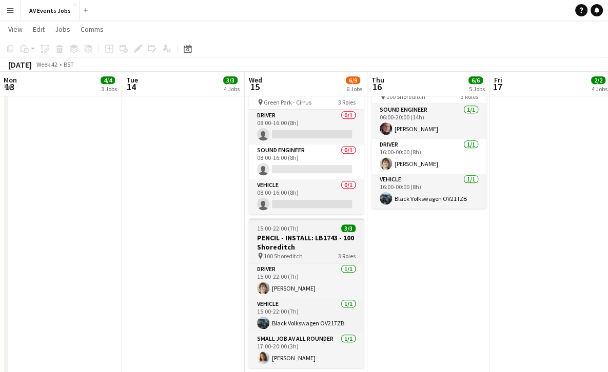
click at [266, 234] on h3 "PENCIL - INSTALL: LB1743 - 100 Shoreditch" at bounding box center [306, 242] width 115 height 18
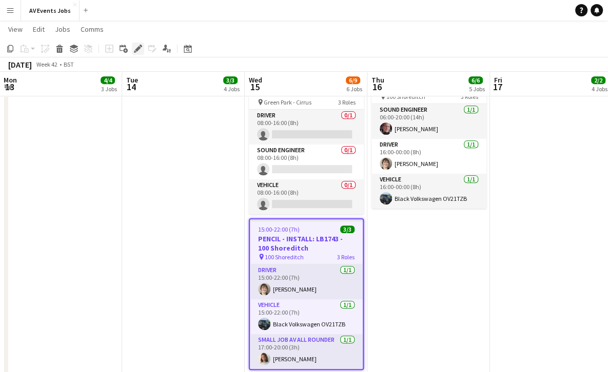
click at [139, 50] on icon "Edit" at bounding box center [138, 49] width 8 height 8
type input "*******"
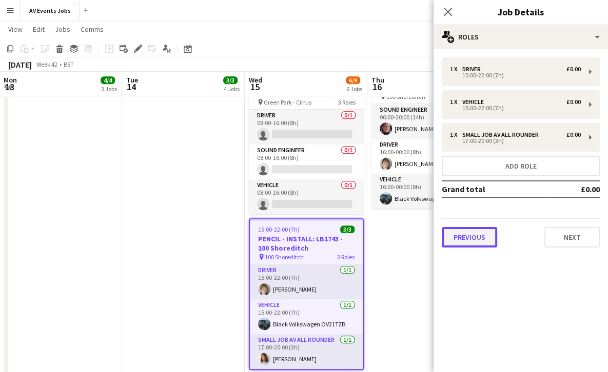
click at [479, 237] on button "Previous" at bounding box center [468, 237] width 55 height 21
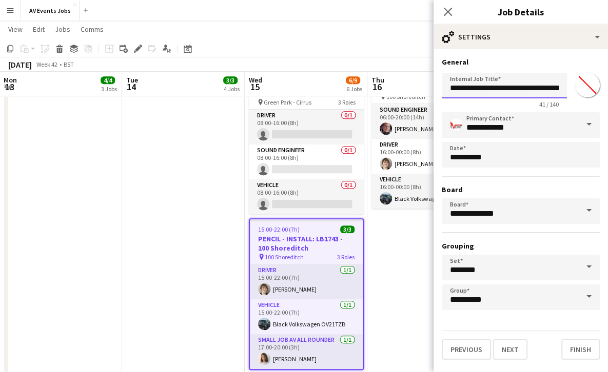
click at [460, 86] on input "**********" at bounding box center [503, 86] width 125 height 26
type input "**********"
click at [577, 353] on button "Finish" at bounding box center [580, 349] width 38 height 21
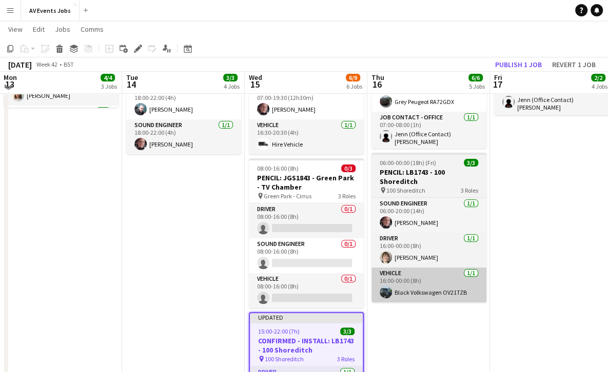
scroll to position [250, 0]
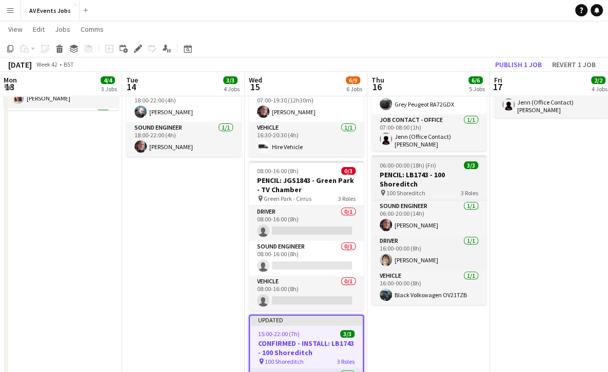
click at [448, 170] on h3 "PENCIL: LB1743 - 100 Shoreditch" at bounding box center [428, 179] width 115 height 18
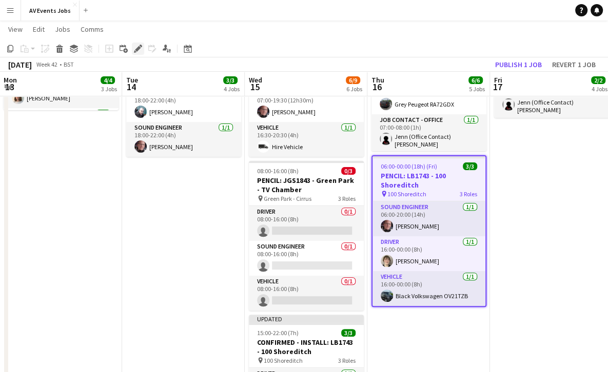
click at [136, 49] on icon at bounding box center [138, 49] width 6 height 6
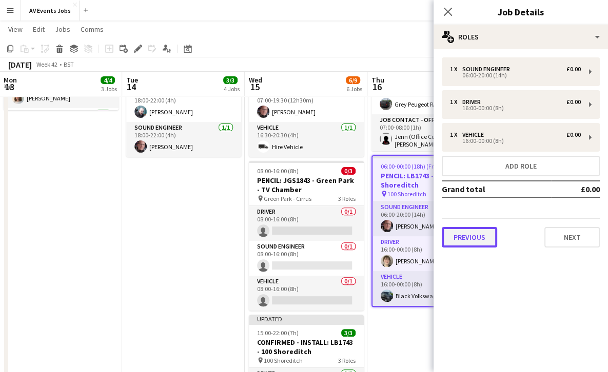
click at [463, 238] on button "Previous" at bounding box center [468, 237] width 55 height 21
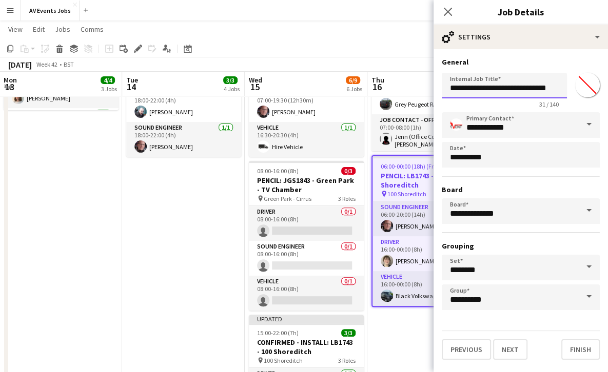
click at [465, 90] on input "**********" at bounding box center [503, 86] width 125 height 26
type input "**********"
click at [586, 351] on button "Finish" at bounding box center [580, 349] width 38 height 21
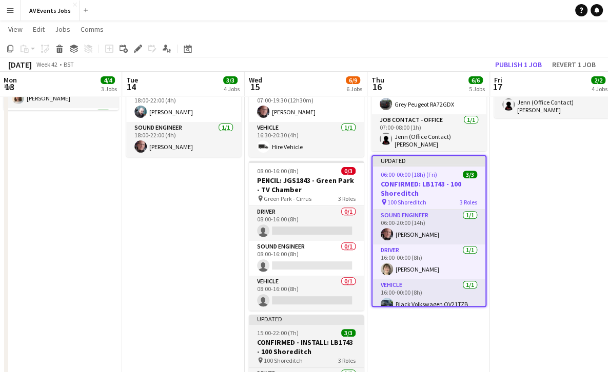
click at [321, 329] on div "15:00-22:00 (7h) 3/3" at bounding box center [306, 333] width 115 height 8
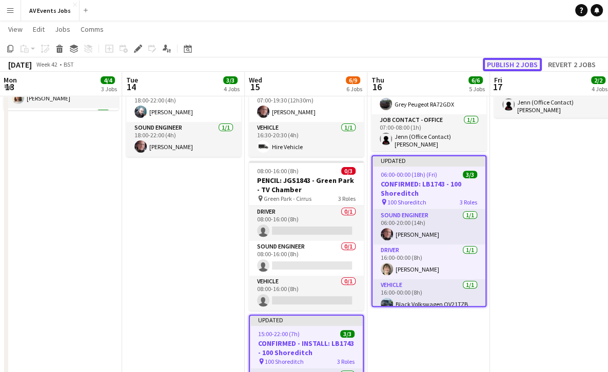
click at [524, 63] on button "Publish 2 jobs" at bounding box center [512, 64] width 59 height 13
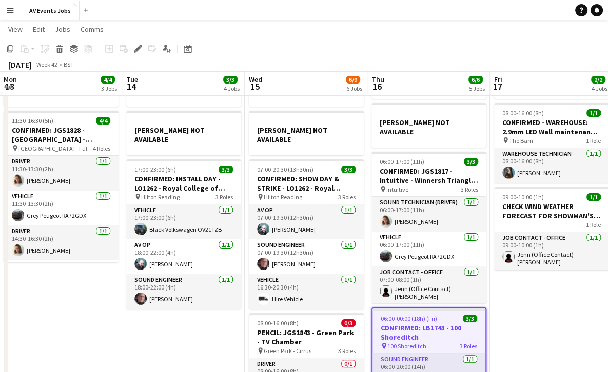
scroll to position [97, 0]
